Goal: Transaction & Acquisition: Obtain resource

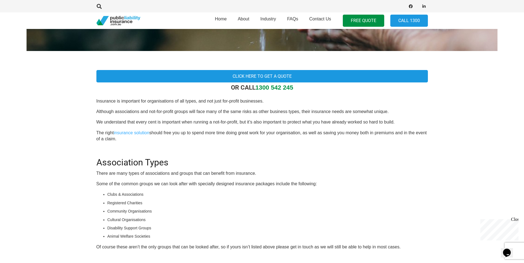
scroll to position [138, 0]
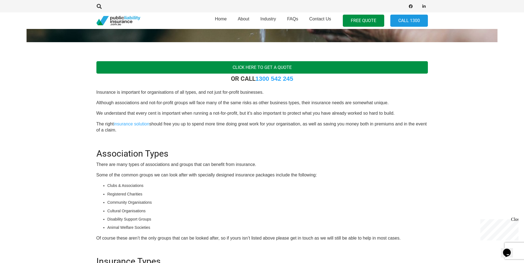
click at [259, 65] on link "Click Here To Get a Quote" at bounding box center [261, 67] width 331 height 12
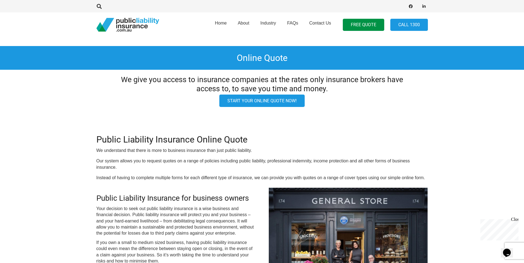
click at [247, 98] on link "Start your online quote now!" at bounding box center [261, 101] width 85 height 12
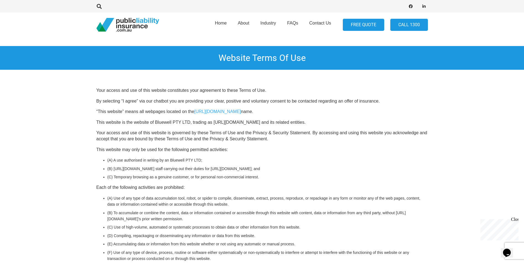
click at [358, 24] on link "FREE QUOTE" at bounding box center [363, 25] width 41 height 12
